Goal: Feedback & Contribution: Submit feedback/report problem

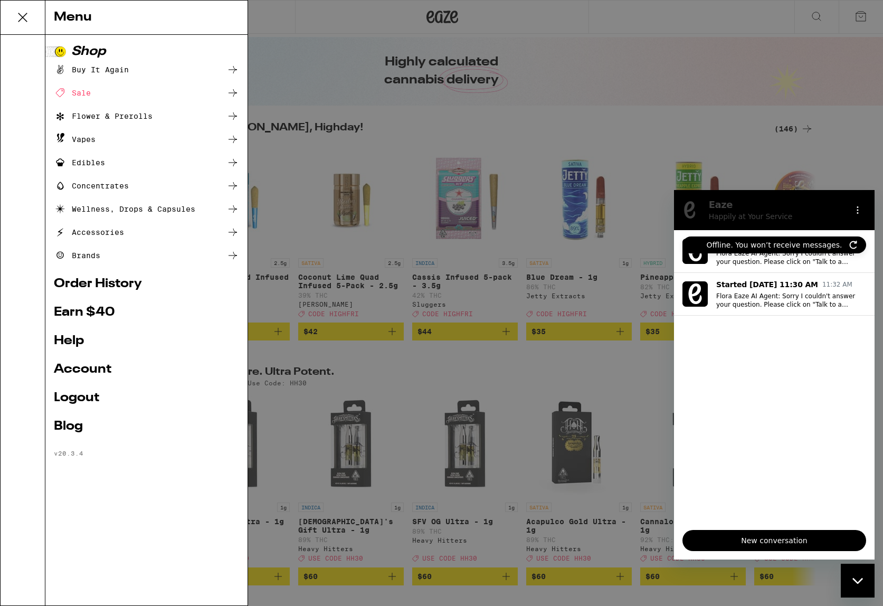
scroll to position [0, 1]
click at [94, 280] on link "Order History" at bounding box center [146, 284] width 185 height 13
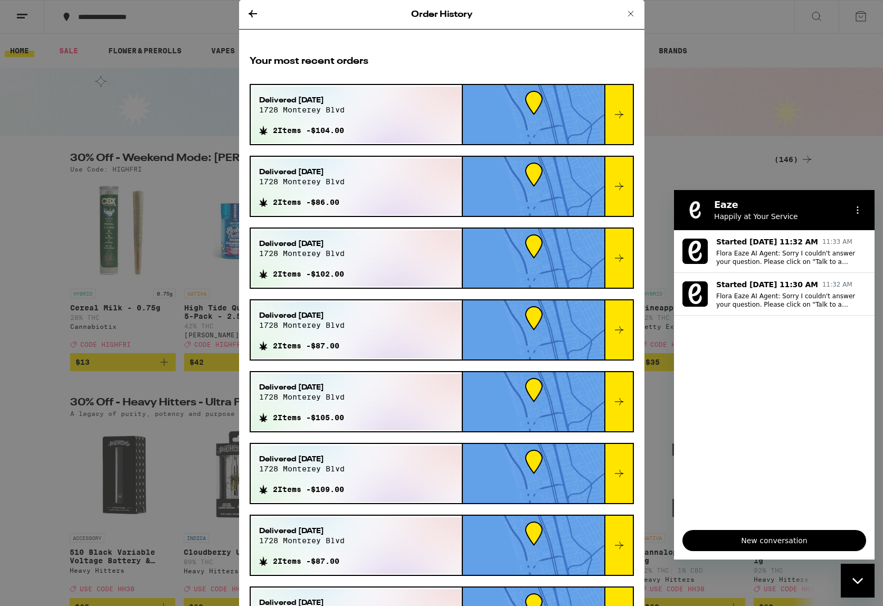
click at [345, 116] on div "Delivered [DATE] [STREET_ADDRESS]" at bounding box center [302, 108] width 86 height 27
click at [618, 114] on icon at bounding box center [619, 113] width 8 height 7
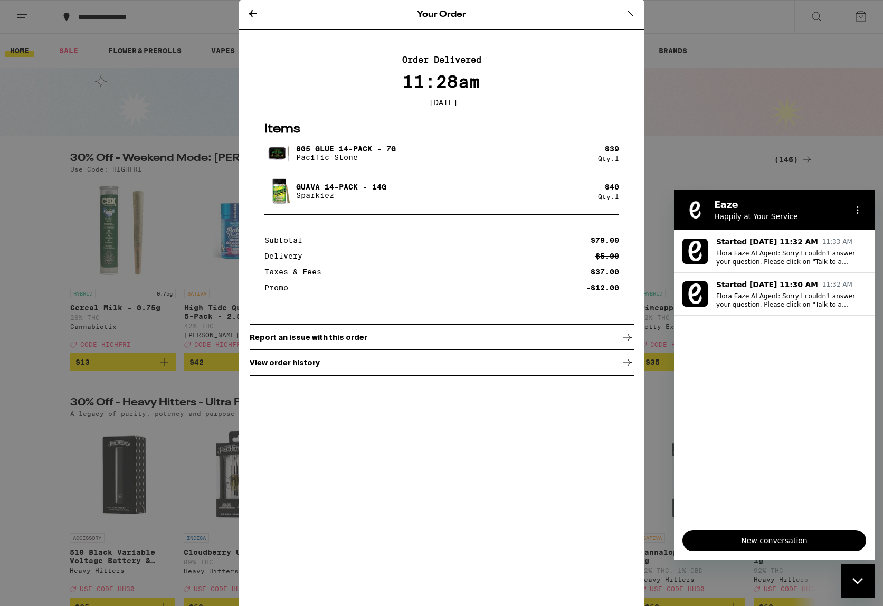
scroll to position [0, 1]
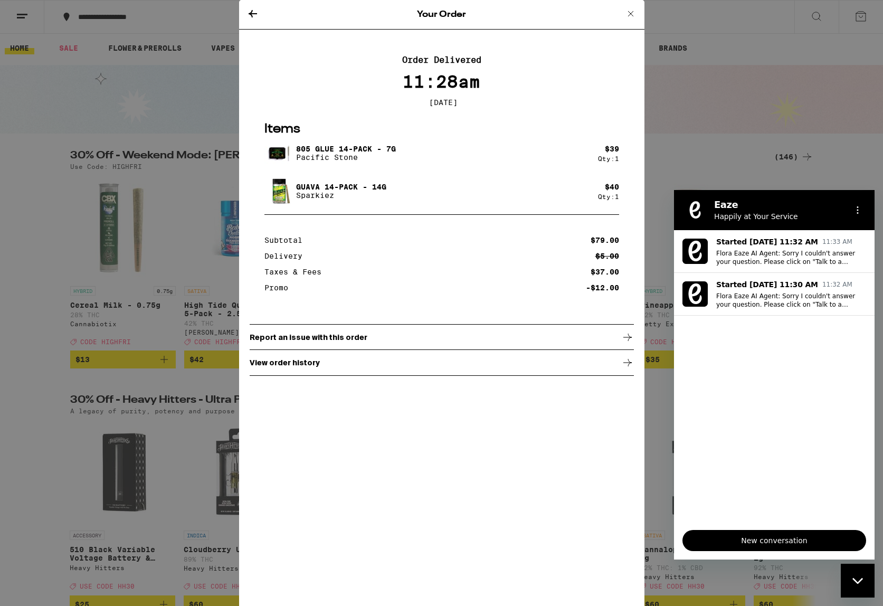
click at [299, 366] on p "View order history" at bounding box center [285, 362] width 70 height 8
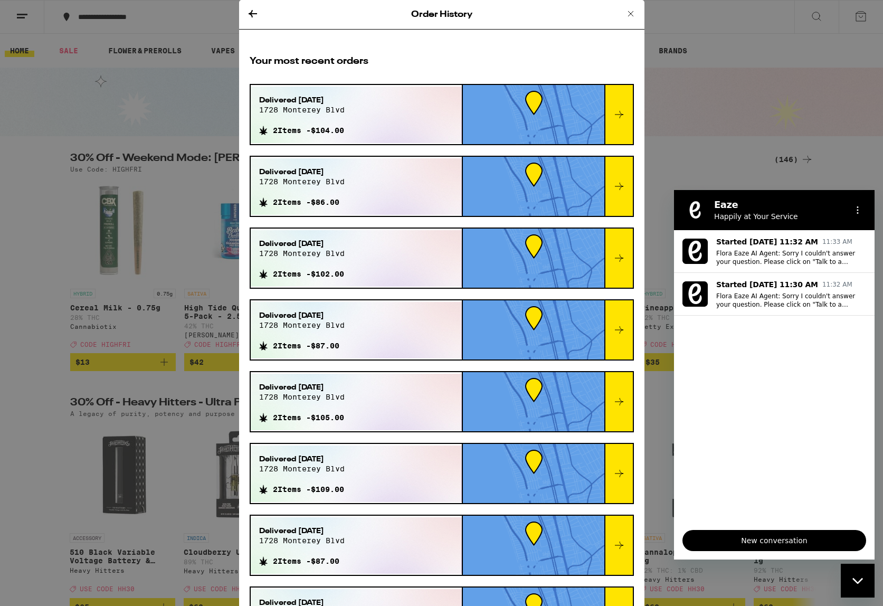
click at [624, 107] on div at bounding box center [618, 114] width 29 height 59
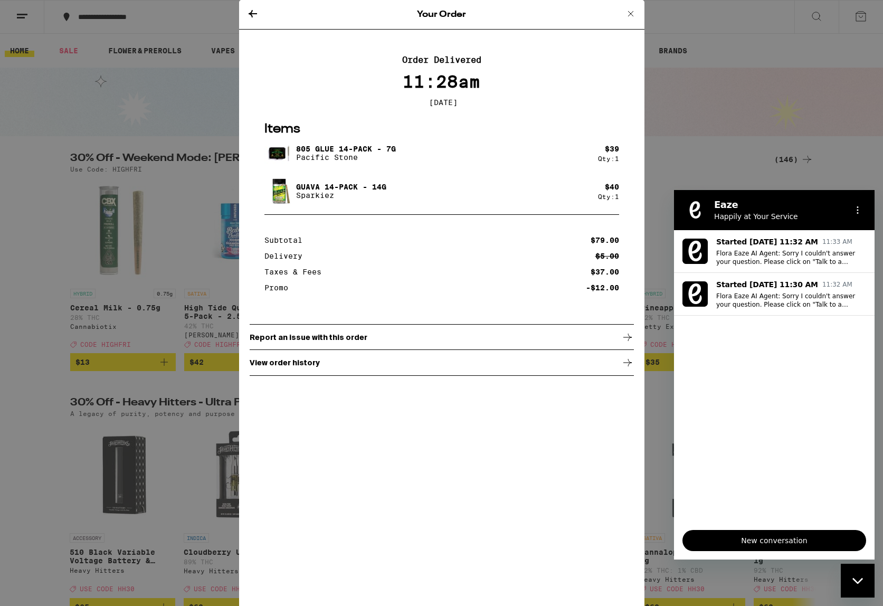
drag, startPoint x: 249, startPoint y: 14, endPoint x: 240, endPoint y: 14, distance: 9.5
click at [246, 13] on icon at bounding box center [252, 13] width 13 height 13
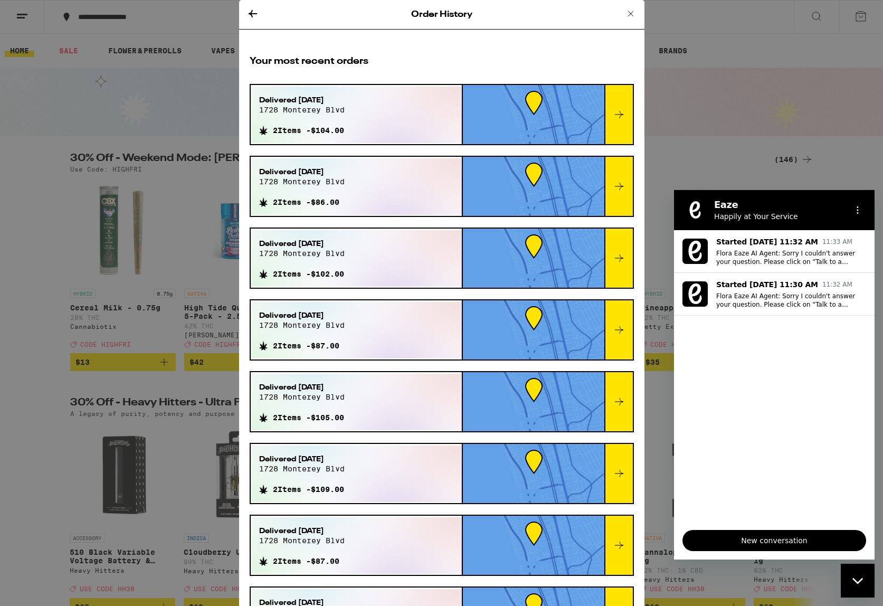
click at [15, 17] on div "Order History Your most recent orders Delivered [DATE] [STREET_ADDRESS] 2 Items…" at bounding box center [441, 303] width 883 height 606
click at [23, 17] on div "Order History Your most recent orders Delivered [DATE] [STREET_ADDRESS] 2 Items…" at bounding box center [441, 303] width 883 height 606
drag, startPoint x: 631, startPoint y: 13, endPoint x: 420, endPoint y: 18, distance: 211.7
click at [631, 13] on icon at bounding box center [630, 13] width 13 height 13
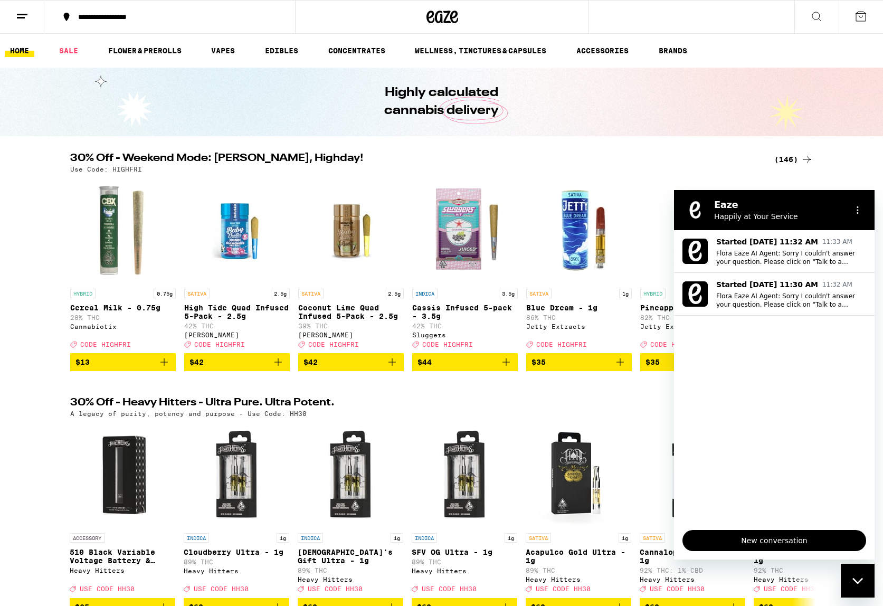
click at [23, 16] on icon at bounding box center [22, 16] width 13 height 13
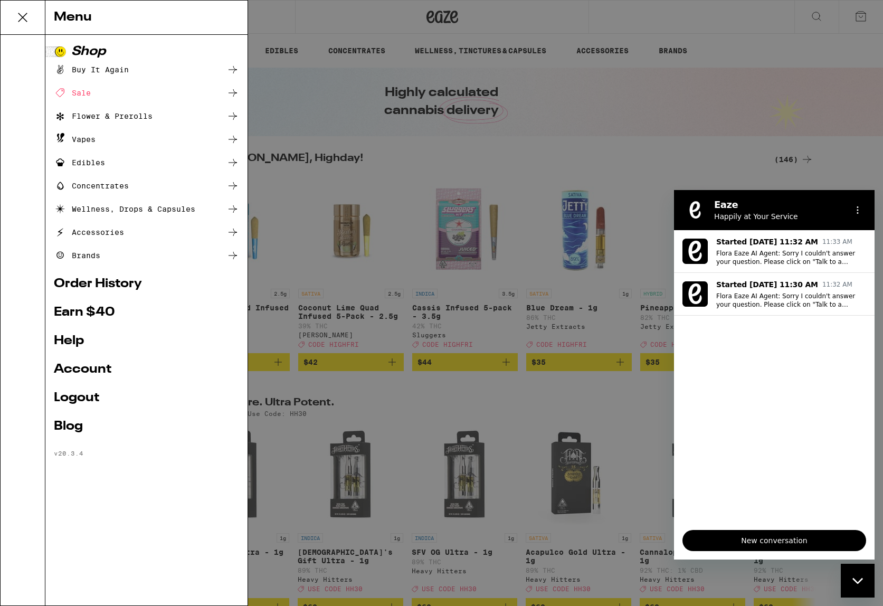
click at [93, 284] on link "Order History" at bounding box center [146, 284] width 185 height 13
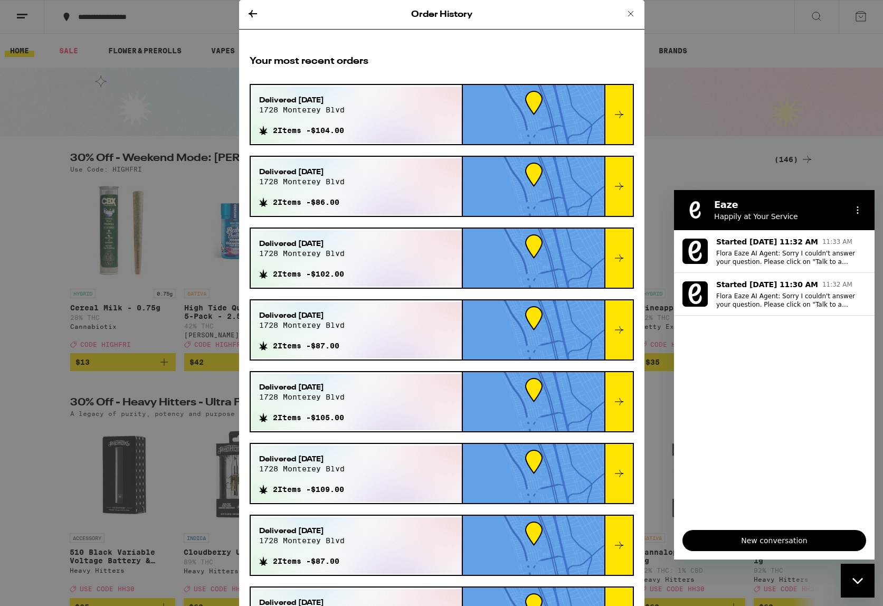
click at [378, 121] on div "Delivered [DATE] [STREET_ADDRESS] 2 Items - $104.00" at bounding box center [357, 115] width 212 height 56
drag, startPoint x: 265, startPoint y: 97, endPoint x: 298, endPoint y: 105, distance: 33.7
click at [265, 97] on span "Delivered [DATE]" at bounding box center [302, 100] width 86 height 11
click at [625, 111] on icon at bounding box center [619, 114] width 13 height 13
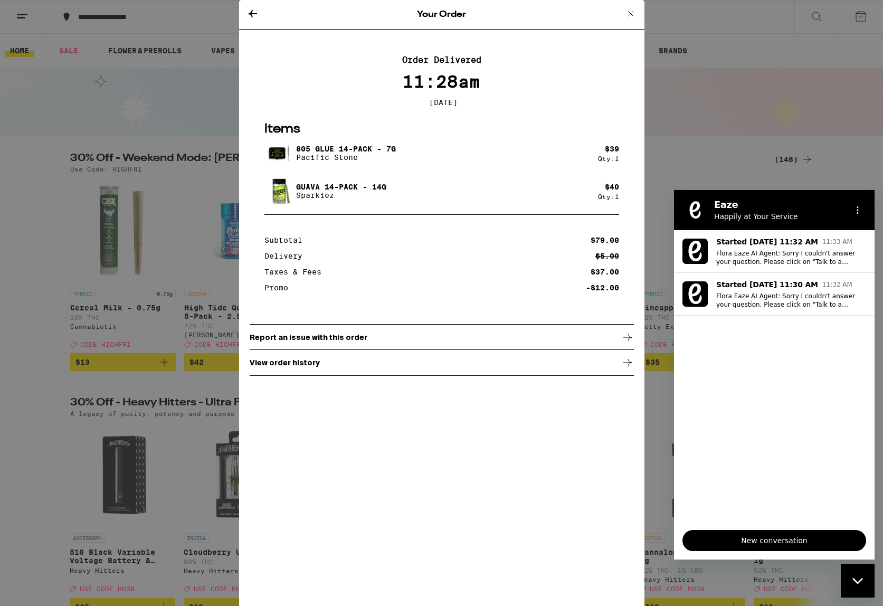
click at [299, 341] on p "Report an issue with this order" at bounding box center [309, 337] width 118 height 8
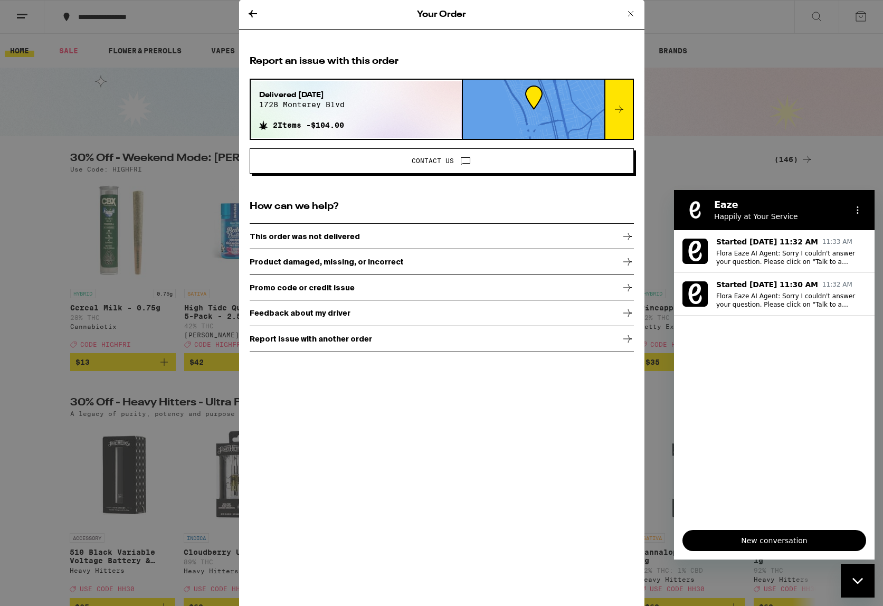
click at [326, 264] on p "Product damaged, missing, or incorrect" at bounding box center [327, 262] width 154 height 8
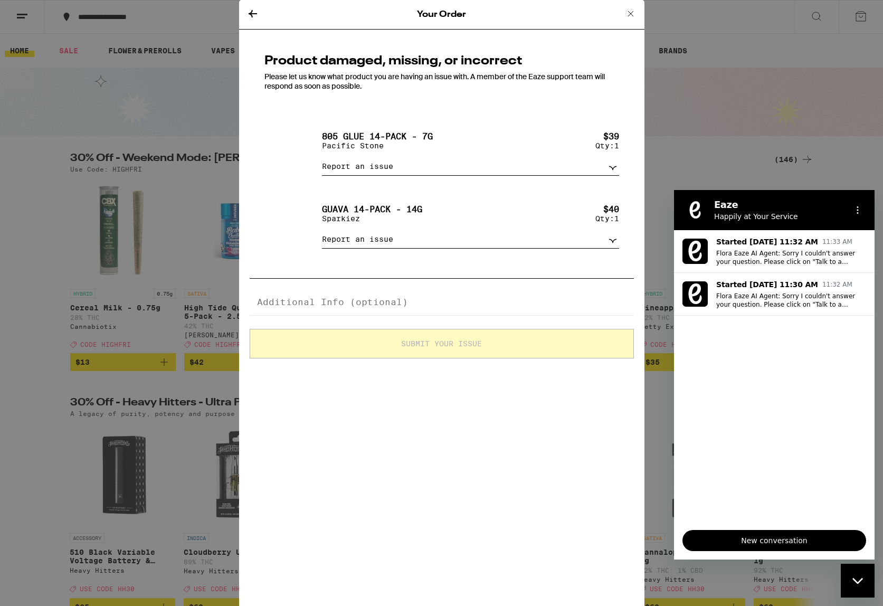
click at [630, 14] on icon at bounding box center [630, 13] width 13 height 13
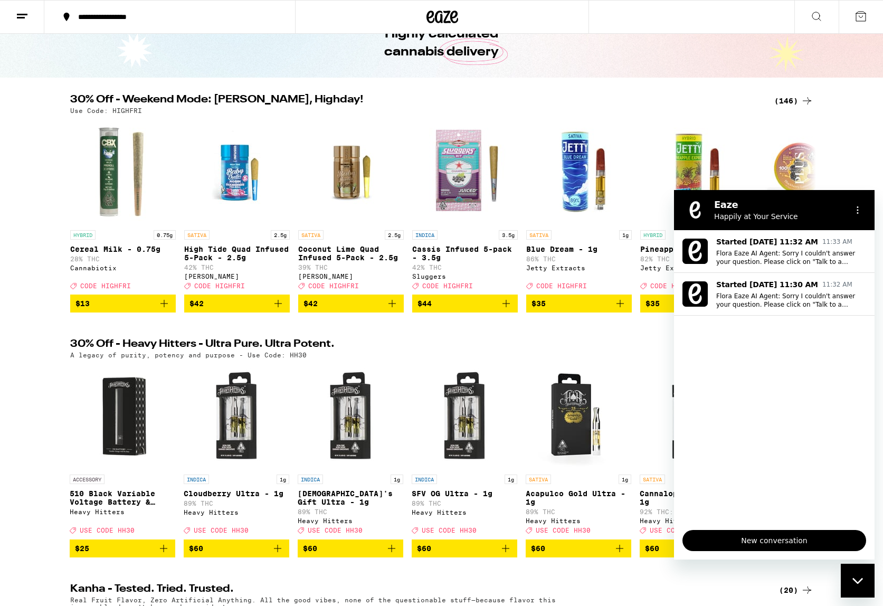
scroll to position [74, 0]
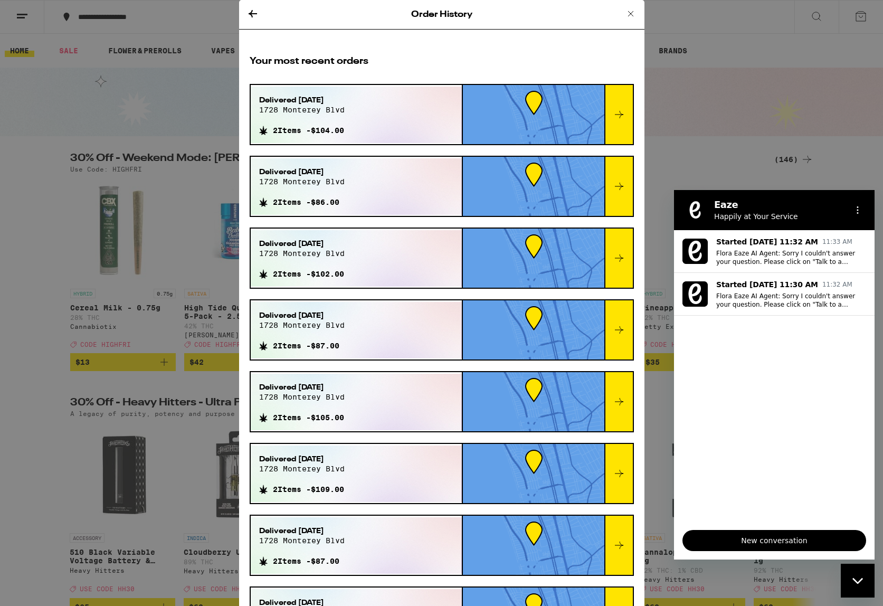
scroll to position [5, 0]
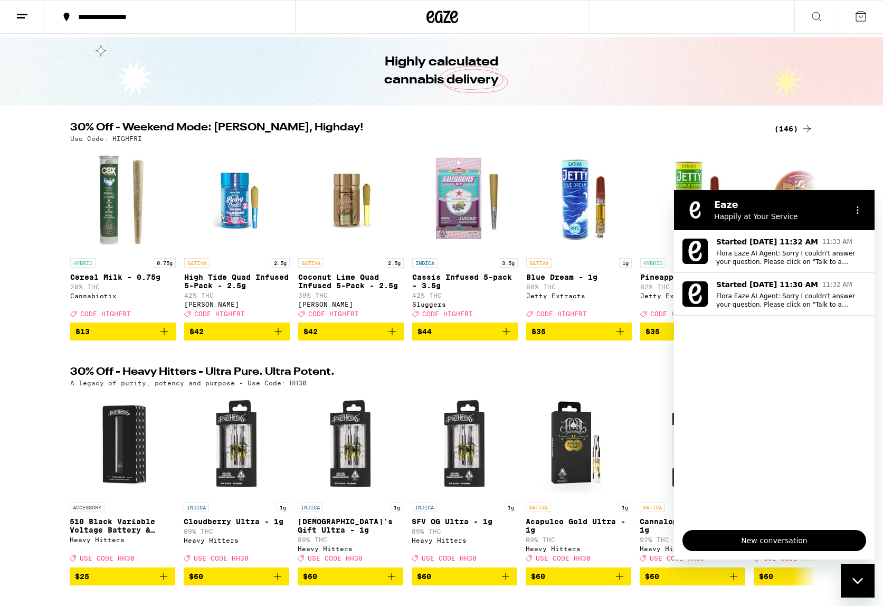
click at [100, 20] on div "**********" at bounding box center [176, 16] width 206 height 7
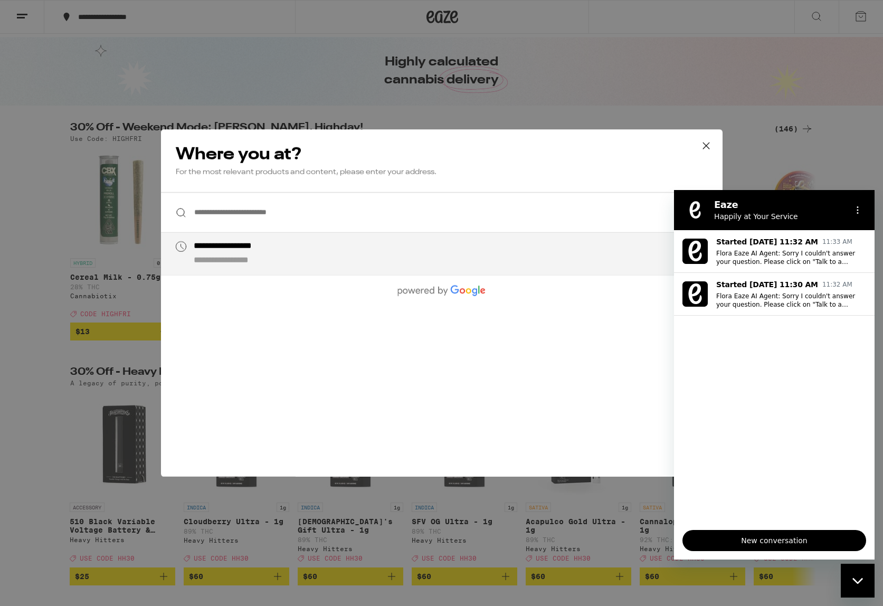
click at [350, 253] on div "**********" at bounding box center [462, 253] width 538 height 25
type input "**********"
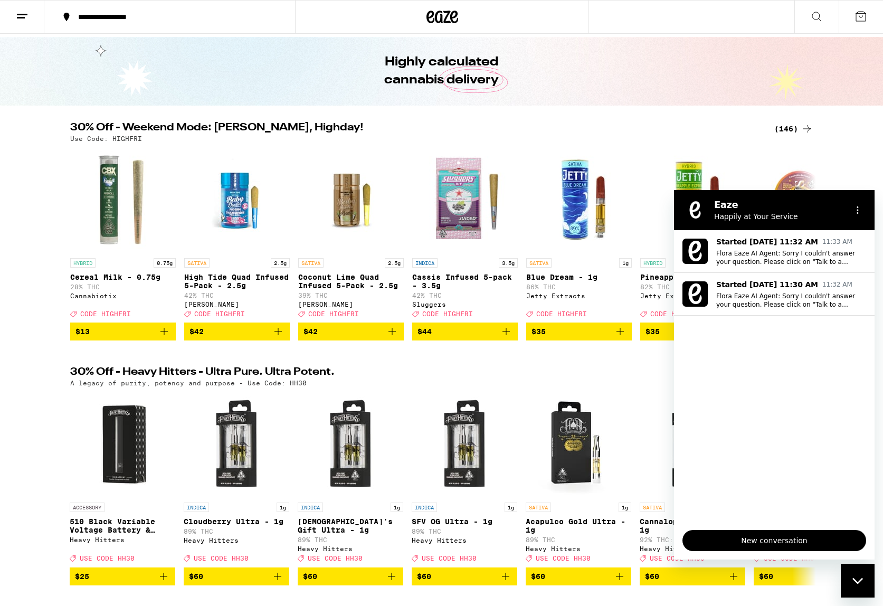
click at [24, 14] on line at bounding box center [22, 14] width 11 height 0
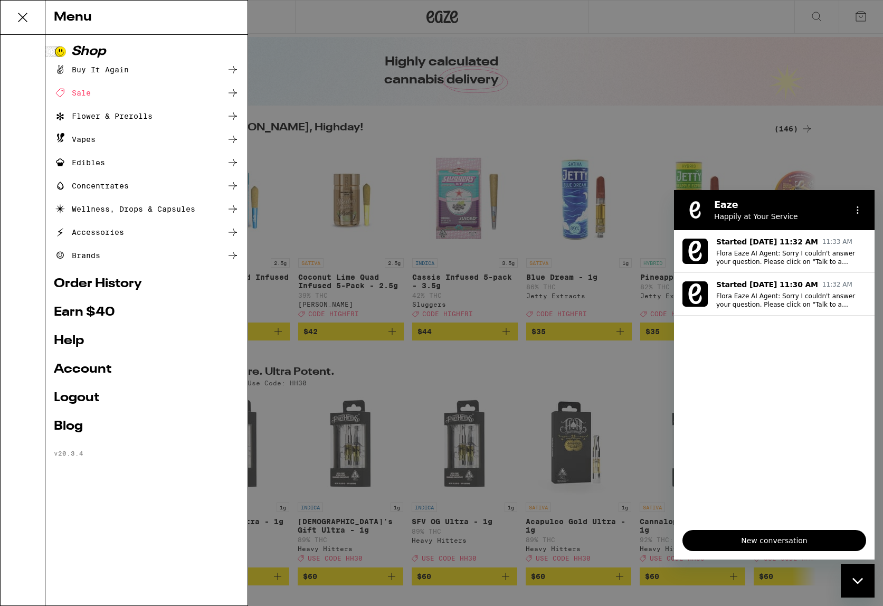
click at [107, 283] on link "Order History" at bounding box center [146, 284] width 185 height 13
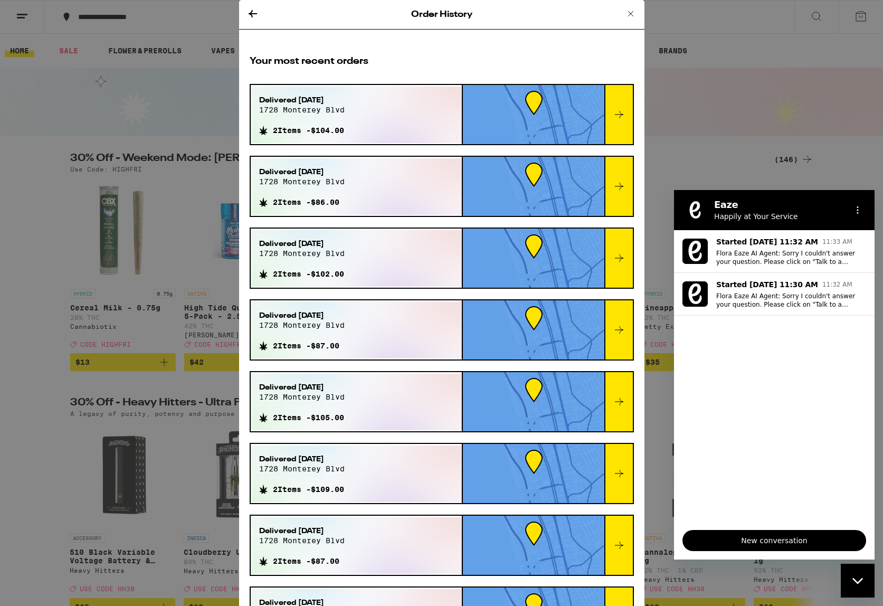
drag, startPoint x: 282, startPoint y: 132, endPoint x: 308, endPoint y: 131, distance: 25.9
click at [282, 132] on span "2 Items - $104.00" at bounding box center [308, 130] width 71 height 8
click at [353, 128] on div "Delivered [DATE] [STREET_ADDRESS] 2 Items - $104.00" at bounding box center [302, 115] width 102 height 56
click at [624, 107] on div at bounding box center [618, 114] width 29 height 59
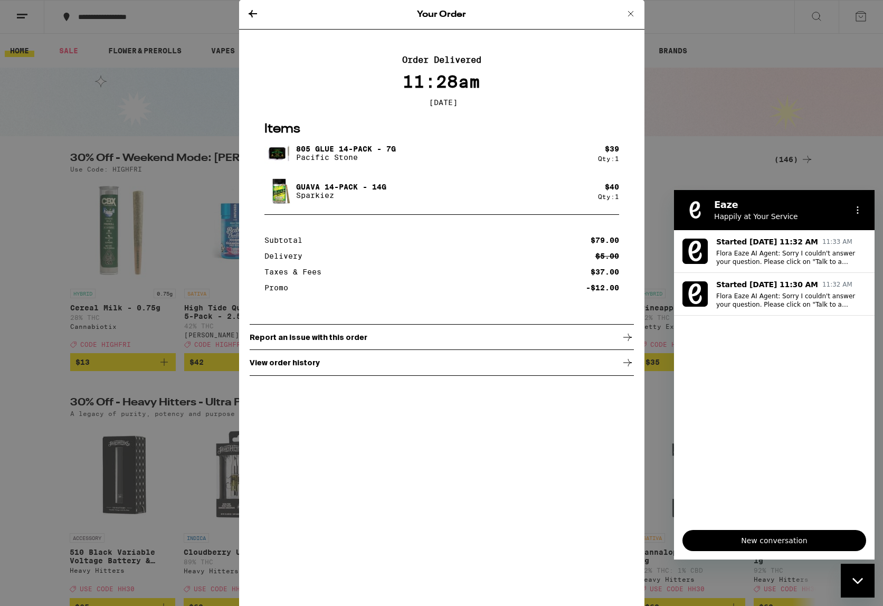
click at [276, 367] on p "View order history" at bounding box center [285, 362] width 70 height 8
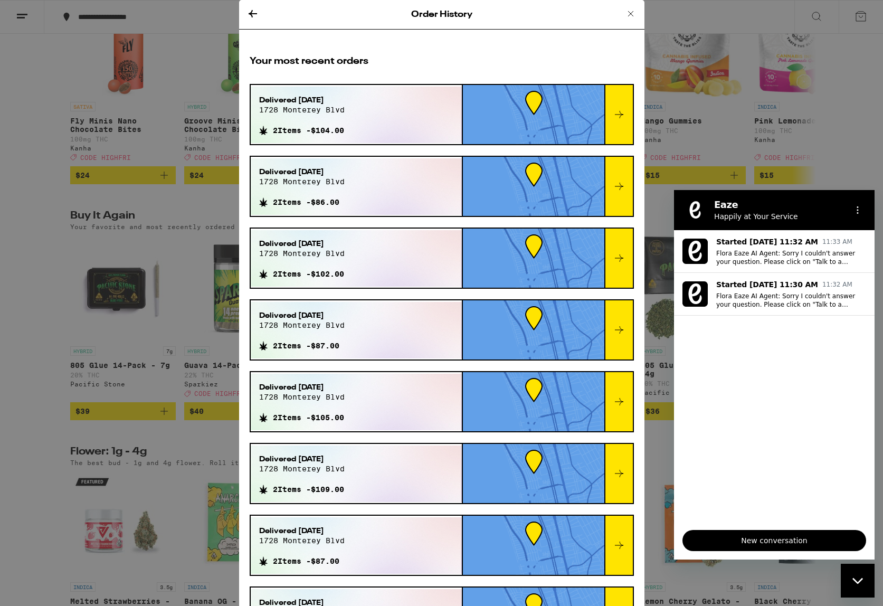
click at [861, 585] on div "Close messaging window" at bounding box center [858, 581] width 32 height 32
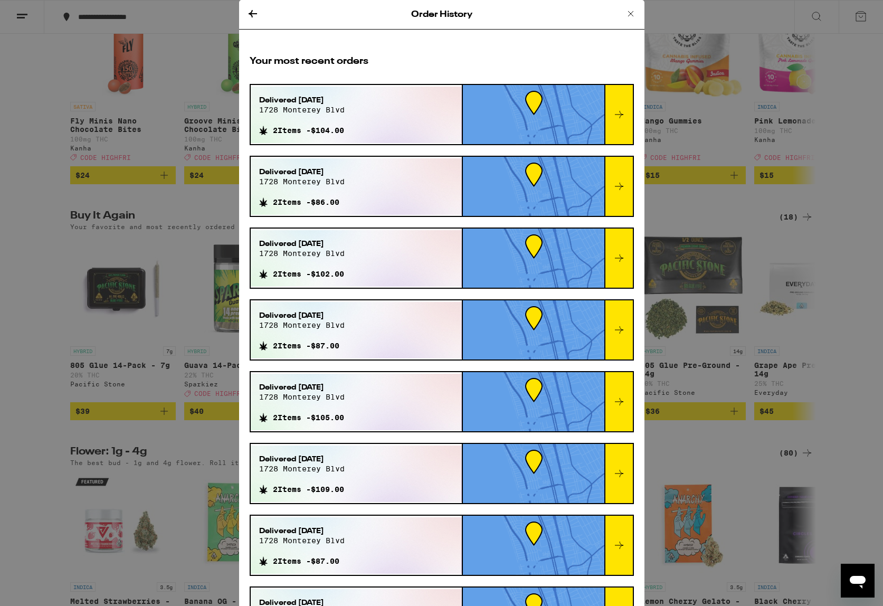
scroll to position [683, 0]
click at [252, 14] on icon at bounding box center [252, 13] width 13 height 13
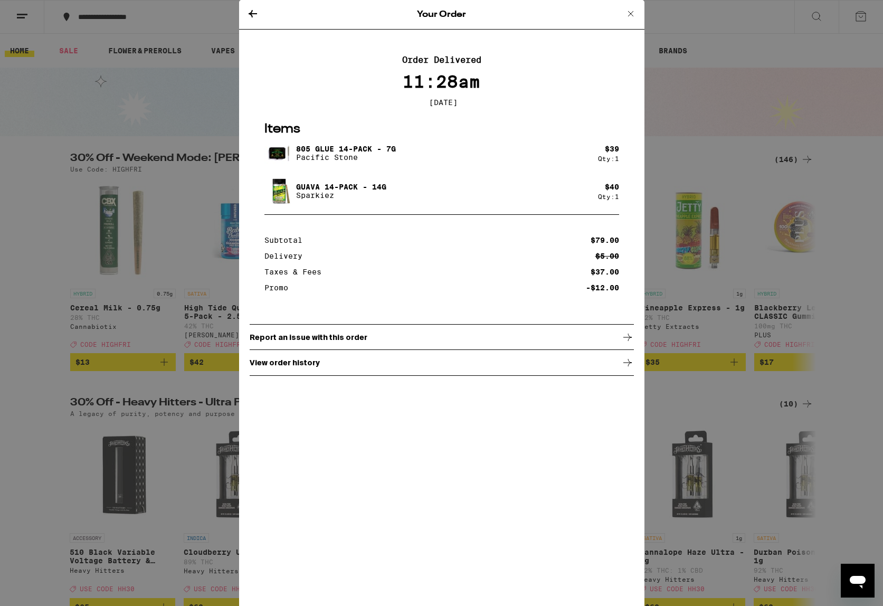
click at [378, 191] on p "Guava 14-Pack - 14g" at bounding box center [341, 187] width 90 height 8
click at [283, 260] on div "Delivery" at bounding box center [286, 255] width 45 height 7
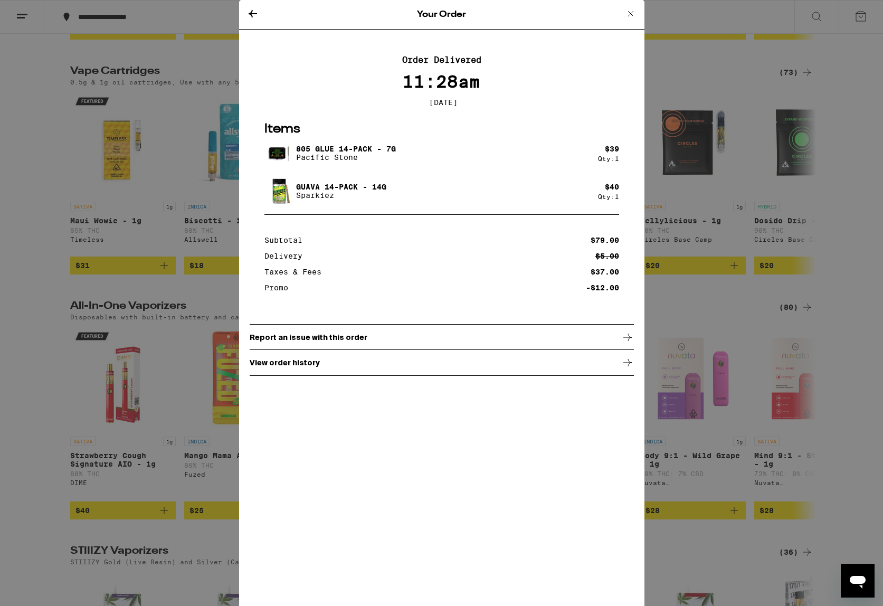
scroll to position [1499, 0]
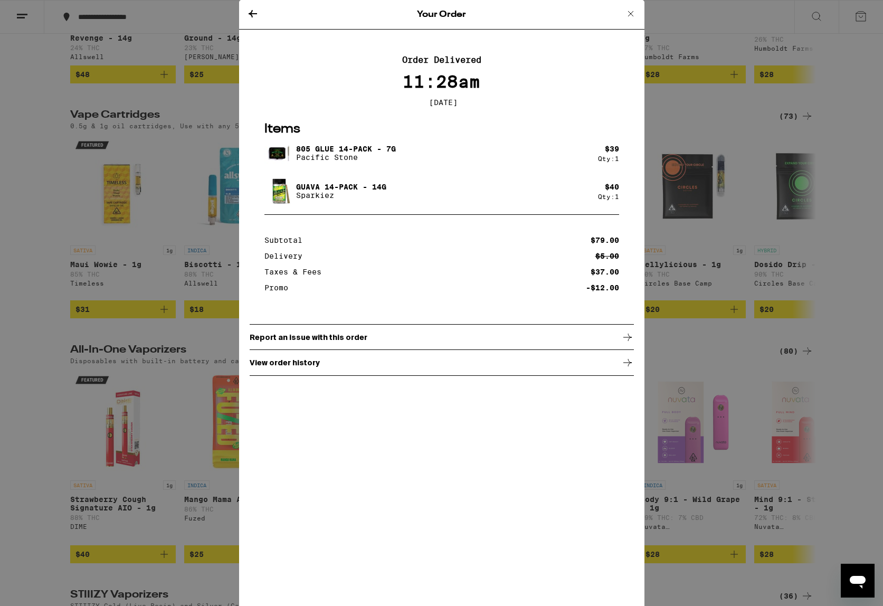
click at [21, 19] on div "Your Order Order Delivered 11:28am [DATE] Items 805 Glue 14-Pack - 7g Pacific S…" at bounding box center [441, 303] width 883 height 606
click at [639, 11] on div "Your Order" at bounding box center [441, 15] width 405 height 30
click at [632, 11] on icon at bounding box center [630, 13] width 13 height 13
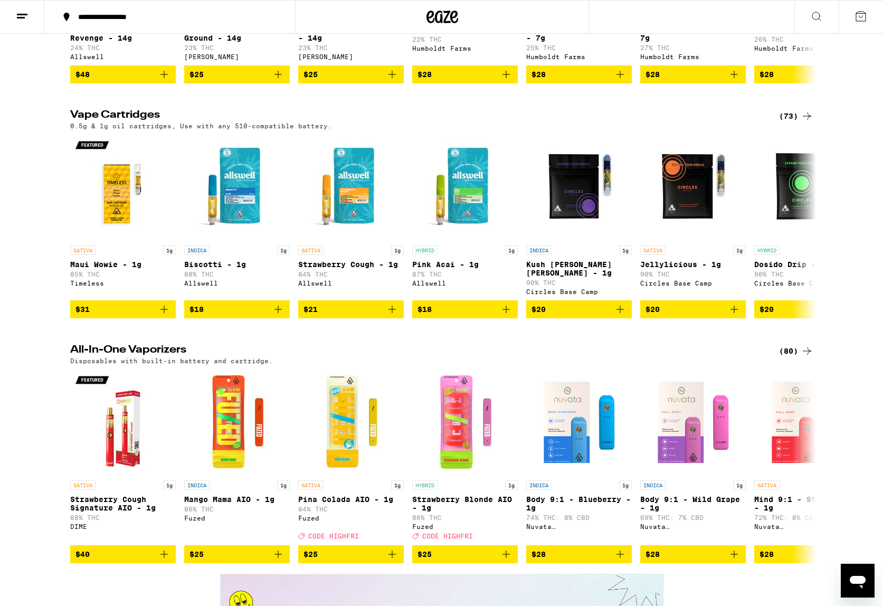
click at [22, 14] on line at bounding box center [22, 14] width 11 height 0
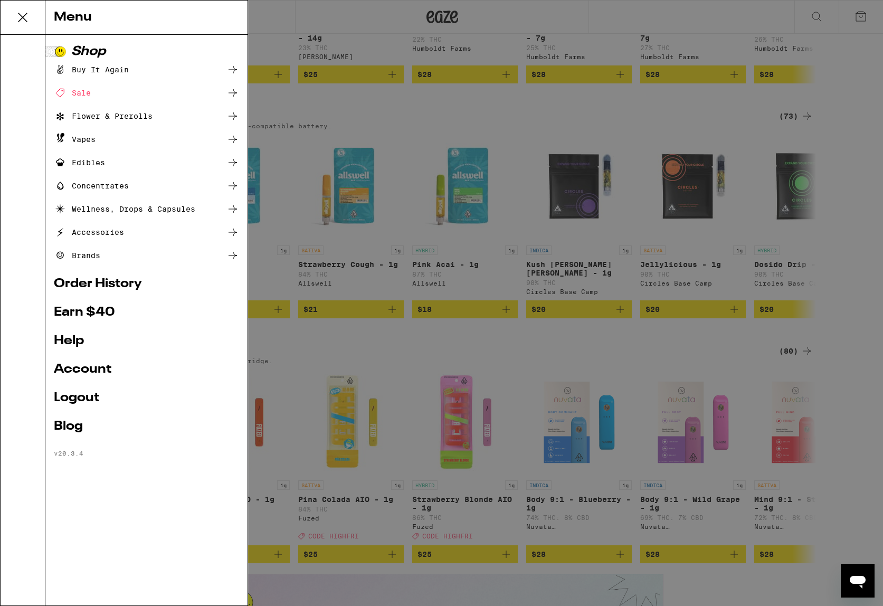
click at [65, 339] on link "Help" at bounding box center [146, 341] width 185 height 13
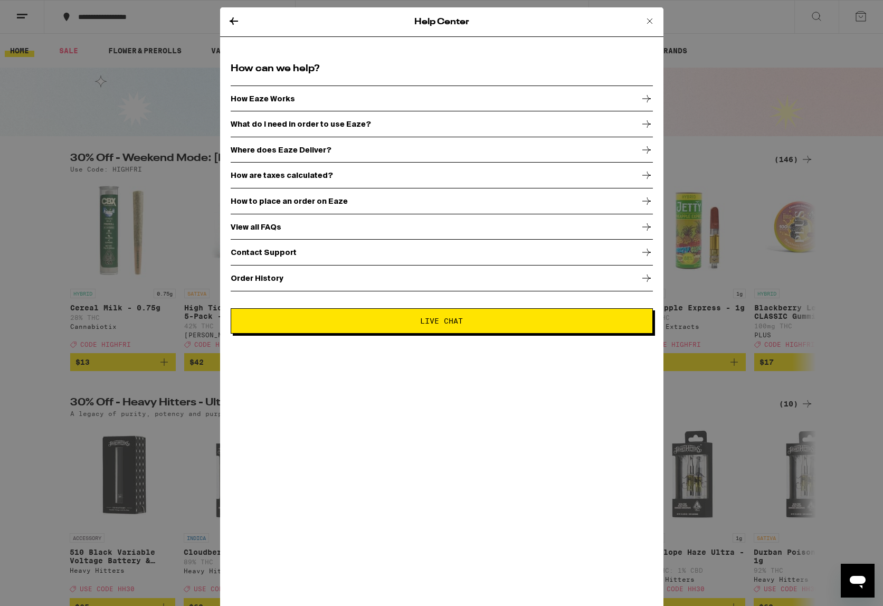
click at [277, 278] on p "Order History" at bounding box center [257, 278] width 53 height 8
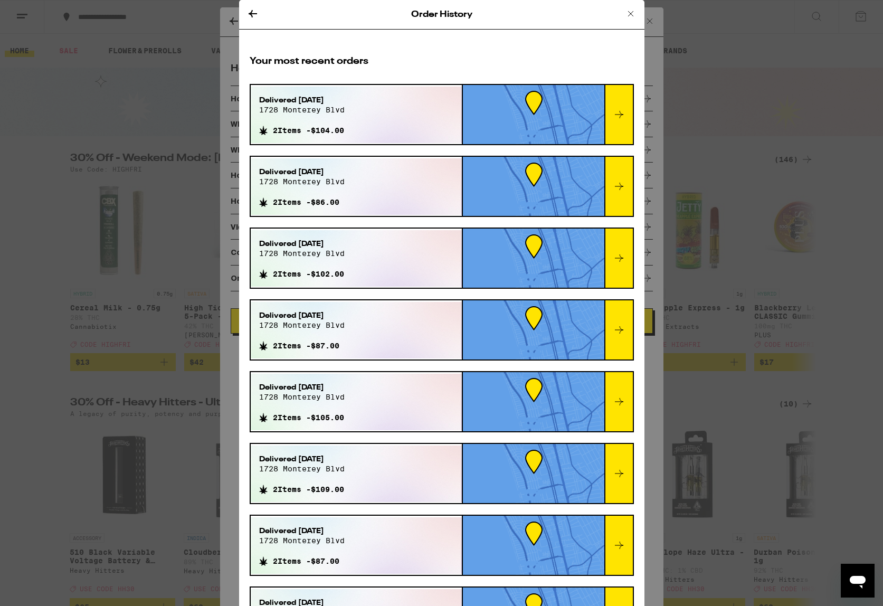
click at [622, 115] on icon at bounding box center [619, 114] width 13 height 13
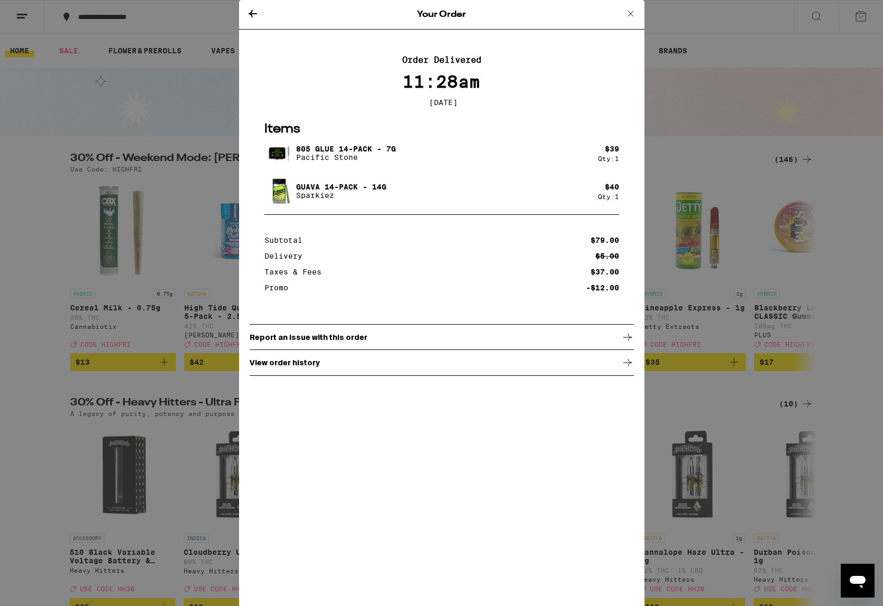
click at [287, 367] on p "View order history" at bounding box center [285, 362] width 70 height 8
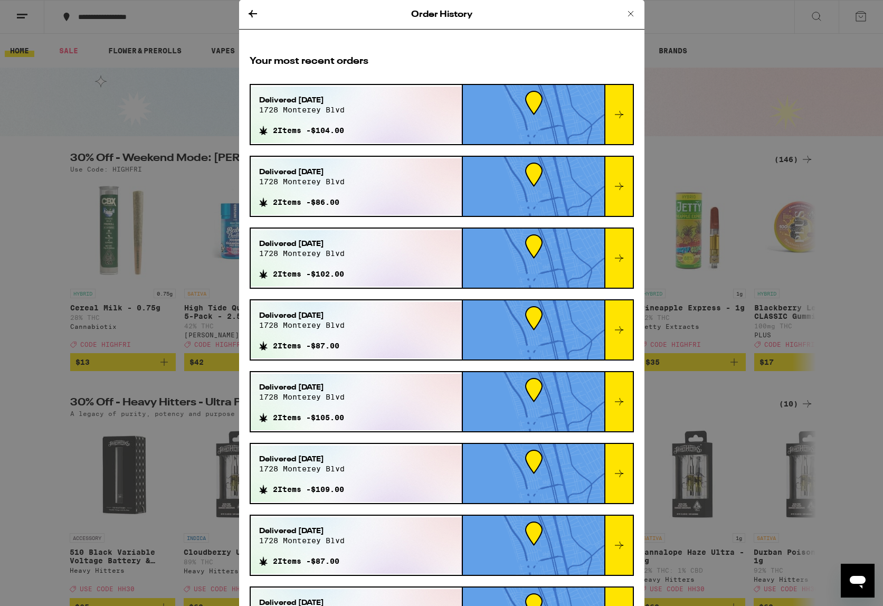
click at [324, 59] on h2 "Your most recent orders" at bounding box center [442, 61] width 384 height 13
click at [250, 14] on icon at bounding box center [253, 13] width 8 height 7
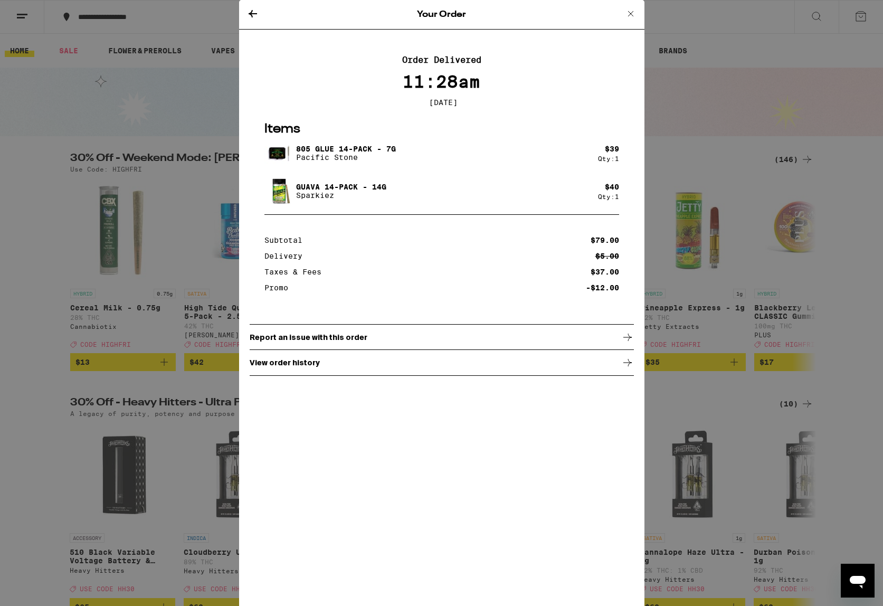
click at [263, 339] on p "Report an issue with this order" at bounding box center [309, 337] width 118 height 8
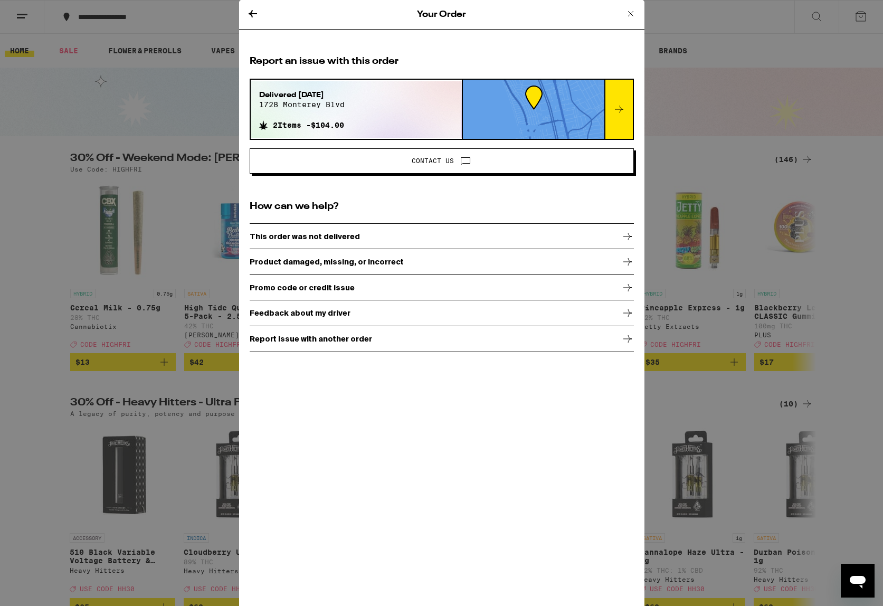
click at [622, 107] on icon at bounding box center [619, 109] width 13 height 13
click at [618, 108] on icon at bounding box center [619, 109] width 13 height 13
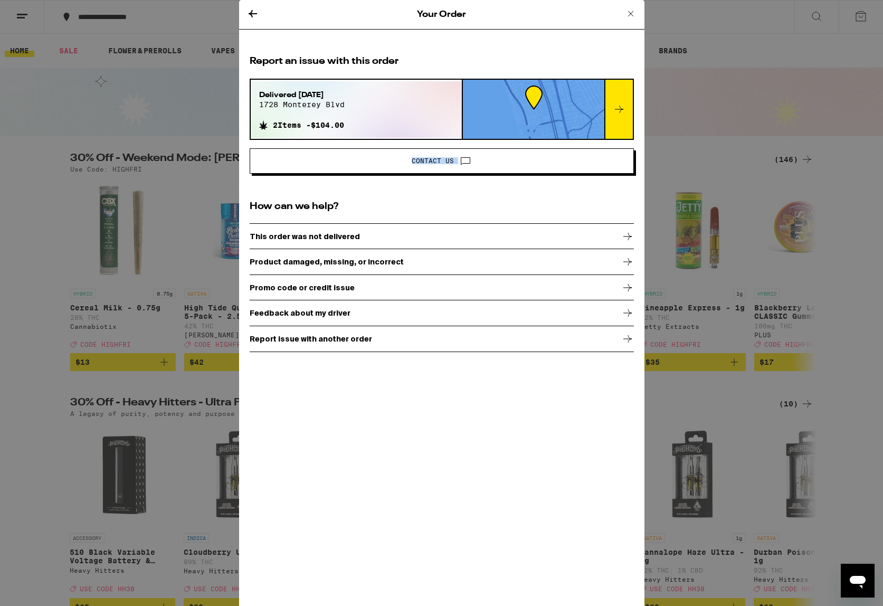
click at [618, 108] on icon at bounding box center [619, 109] width 13 height 13
click at [482, 106] on div at bounding box center [533, 109] width 141 height 59
drag, startPoint x: 544, startPoint y: 97, endPoint x: 497, endPoint y: 97, distance: 46.4
click at [543, 97] on div at bounding box center [533, 109] width 141 height 59
click at [250, 13] on icon at bounding box center [253, 13] width 8 height 7
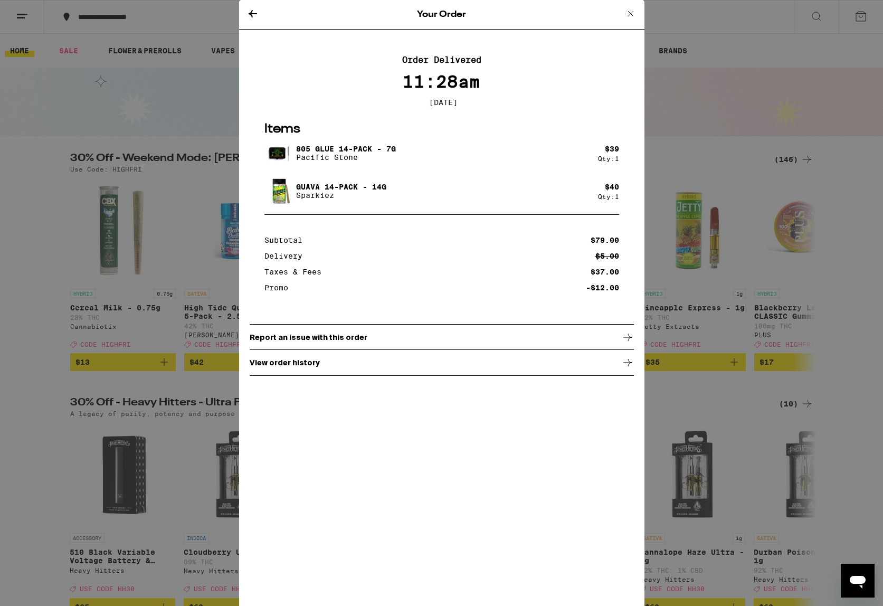
click at [322, 273] on div "Taxes & Fees" at bounding box center [296, 271] width 64 height 7
drag, startPoint x: 50, startPoint y: 122, endPoint x: 56, endPoint y: 118, distance: 7.6
click at [50, 122] on div "Your Order Order Delivered 11:28am [DATE] Items 805 Glue 14-Pack - 7g Pacific S…" at bounding box center [441, 303] width 883 height 606
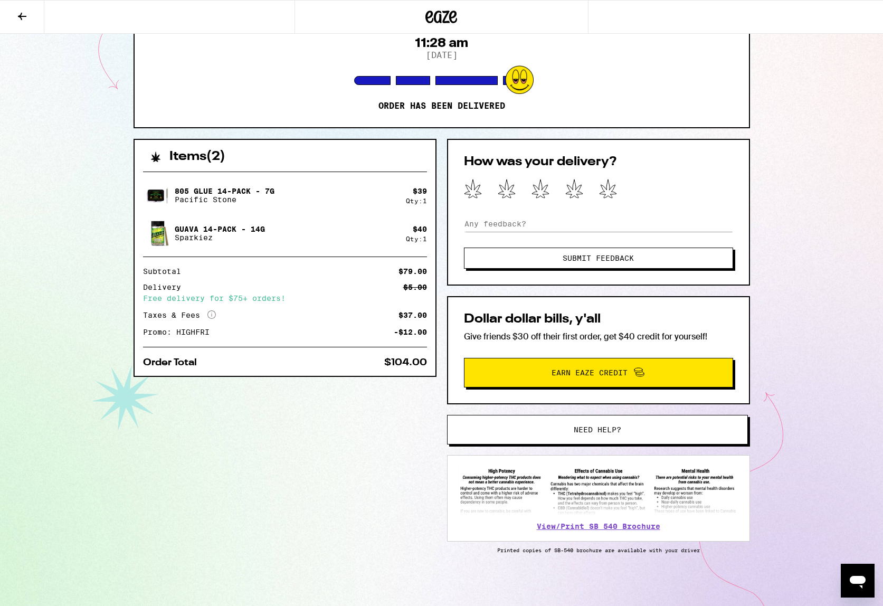
scroll to position [129, 0]
click at [593, 428] on span "Need help?" at bounding box center [598, 429] width 48 height 7
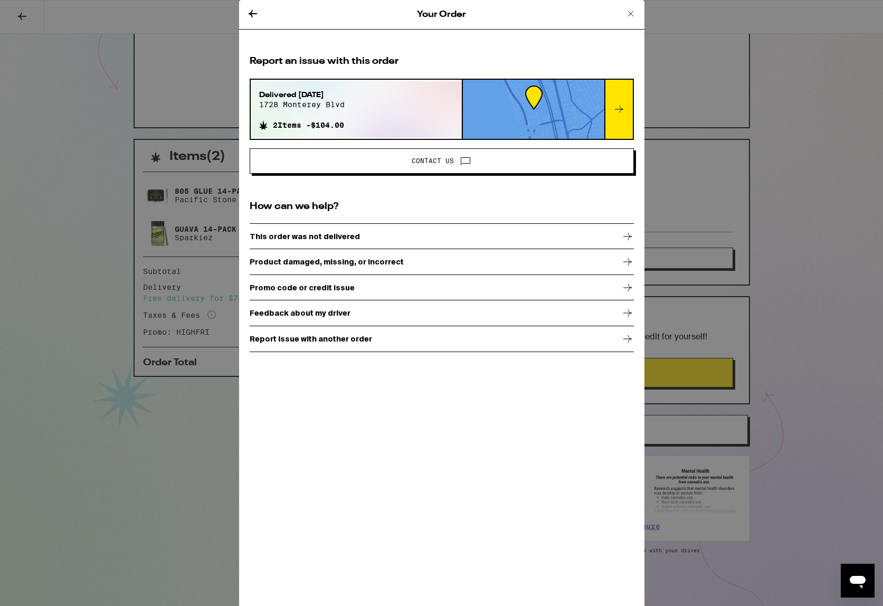
click at [619, 112] on icon at bounding box center [619, 109] width 13 height 13
click at [617, 108] on icon at bounding box center [619, 109] width 13 height 13
click at [252, 14] on icon at bounding box center [253, 13] width 8 height 7
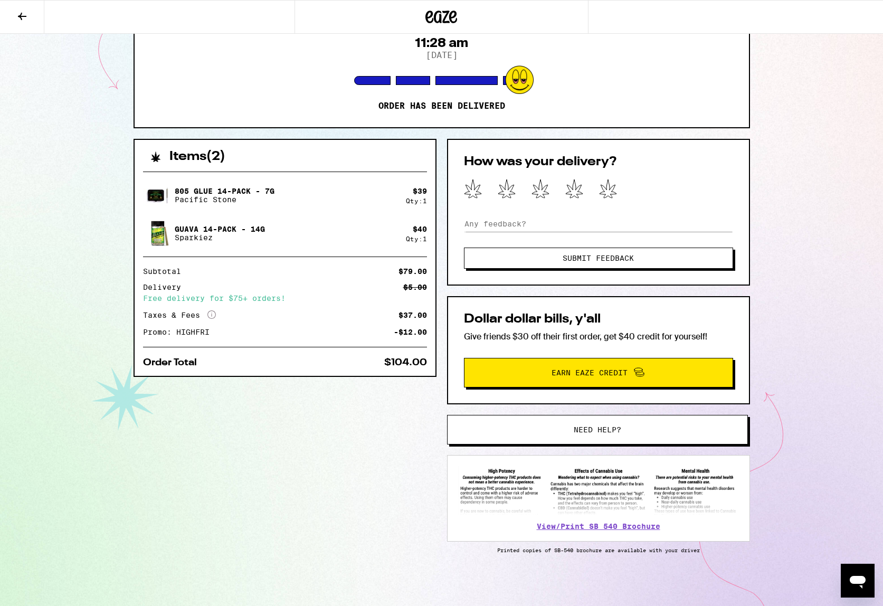
scroll to position [130, 0]
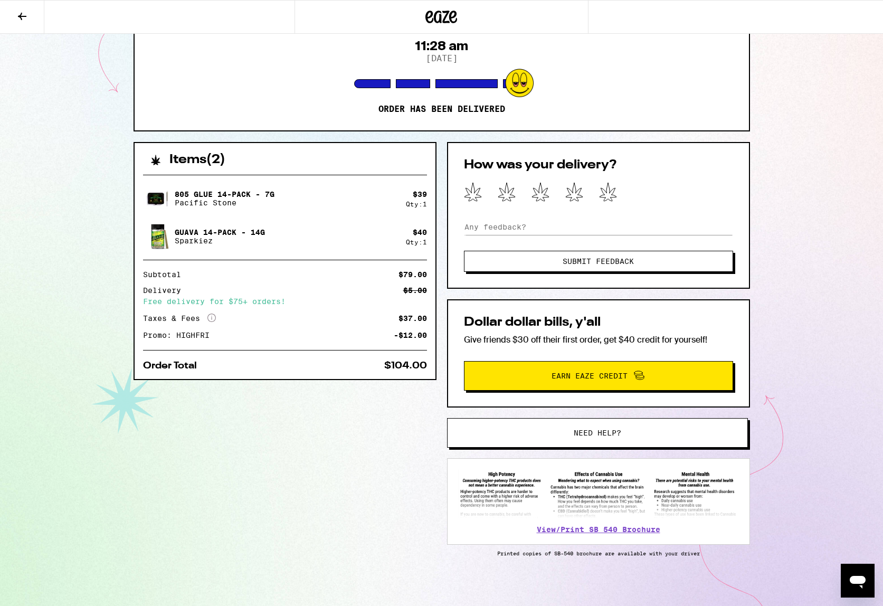
click at [559, 253] on button "Submit Feedback" at bounding box center [598, 261] width 269 height 21
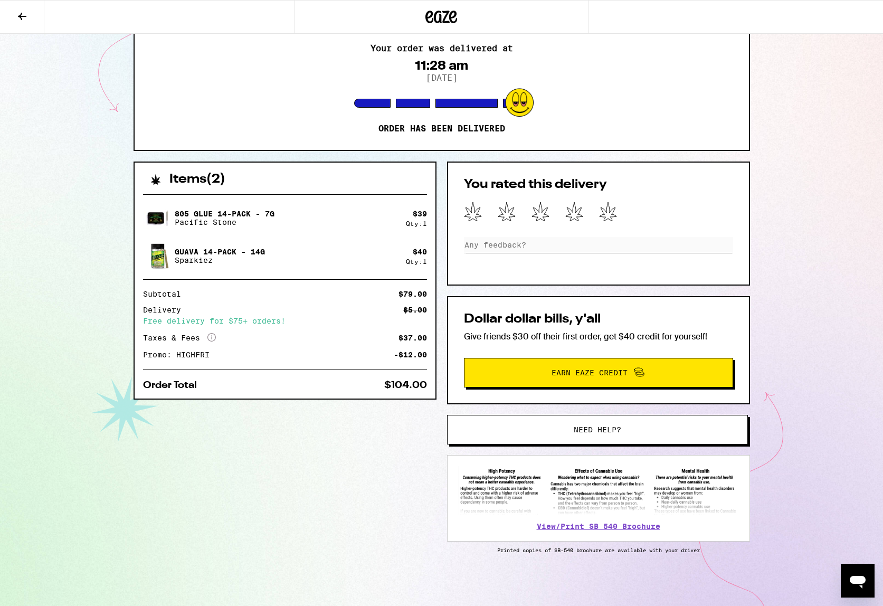
scroll to position [106, 0]
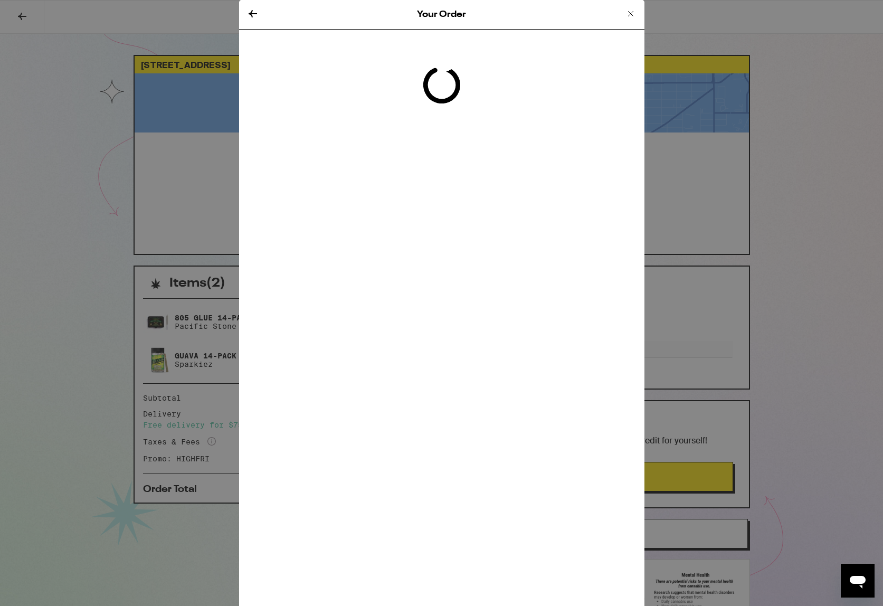
scroll to position [1, 0]
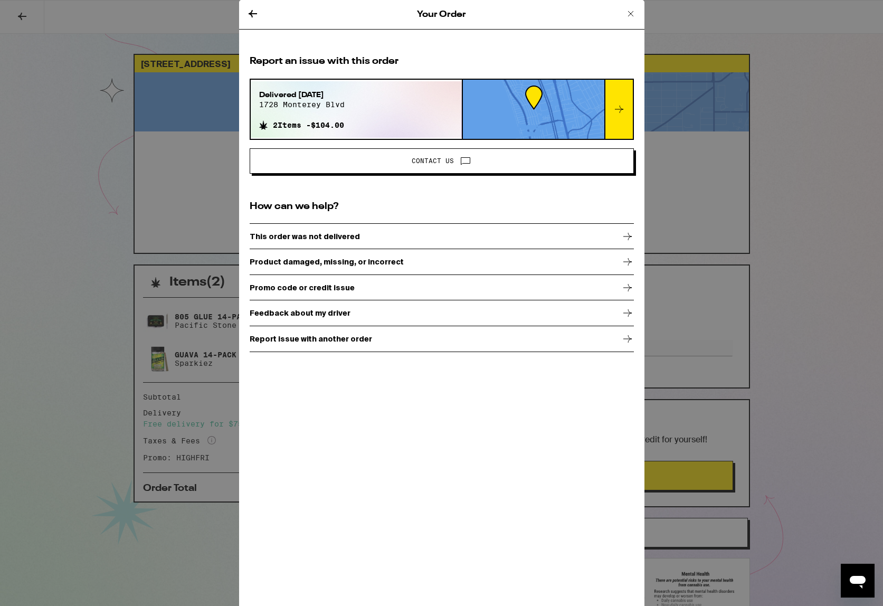
drag, startPoint x: 628, startPoint y: 16, endPoint x: 572, endPoint y: 13, distance: 55.5
click at [628, 16] on icon at bounding box center [630, 13] width 13 height 13
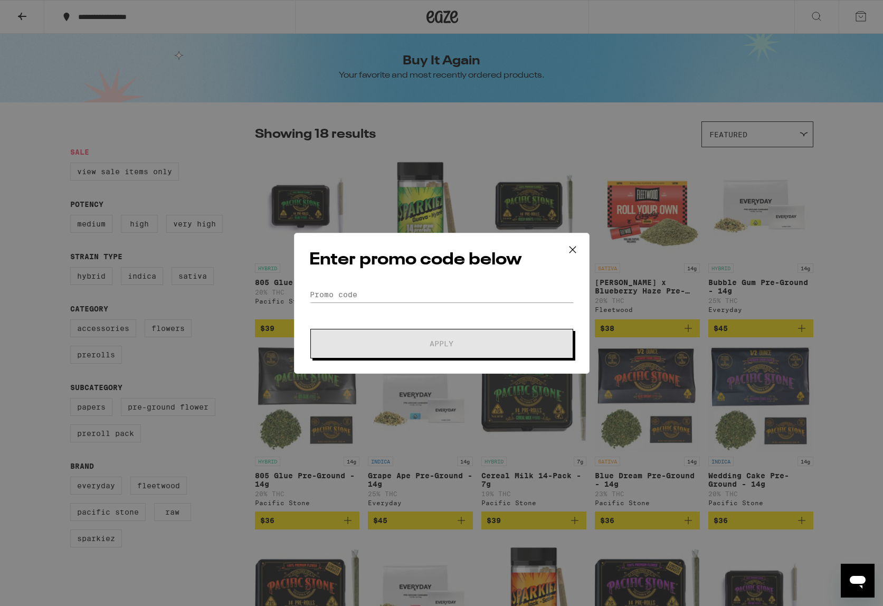
click at [574, 253] on icon at bounding box center [573, 250] width 16 height 16
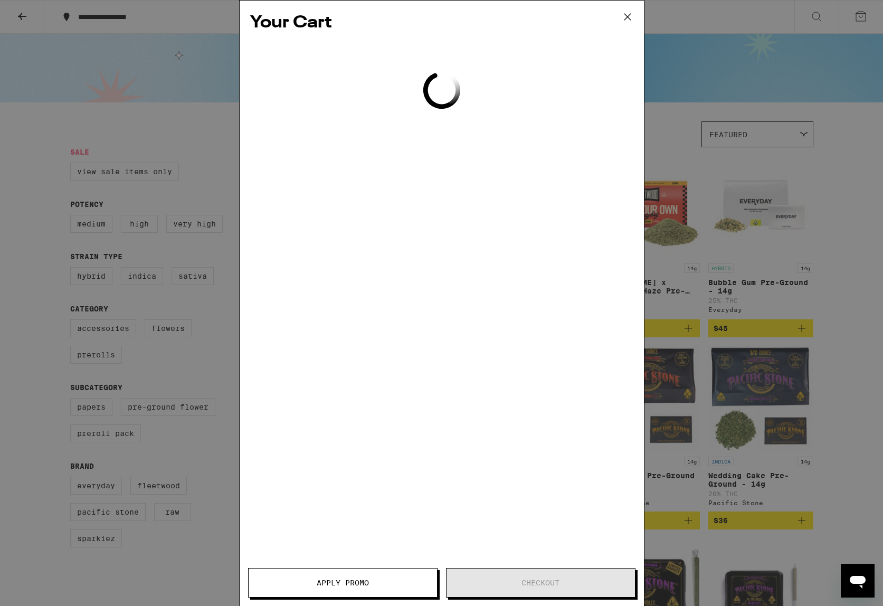
scroll to position [162, 0]
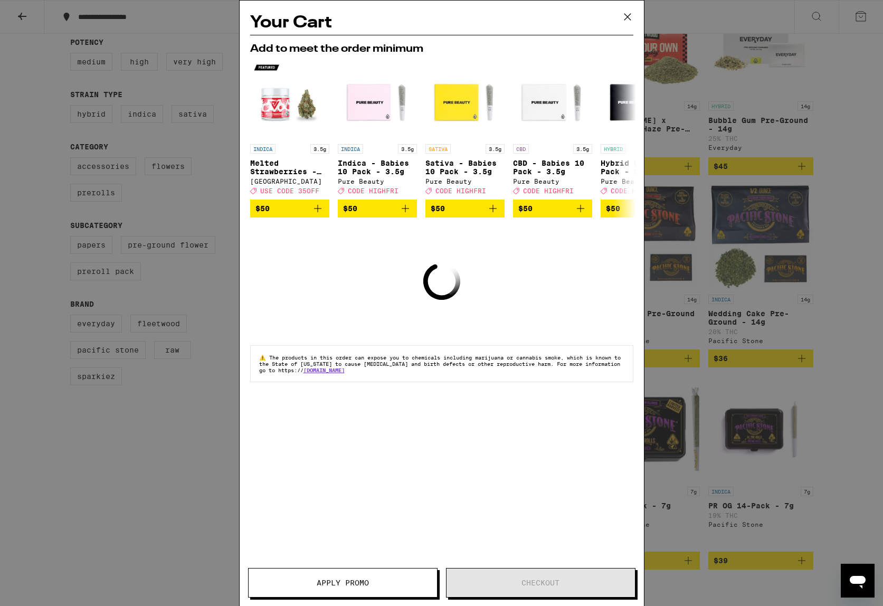
click at [140, 434] on div "Your Cart Add to meet the order minimum INDICA 3.5g Melted Strawberries - 3.5g …" at bounding box center [441, 303] width 883 height 606
click at [626, 16] on icon at bounding box center [628, 17] width 16 height 16
